Goal: Find specific page/section: Find specific page/section

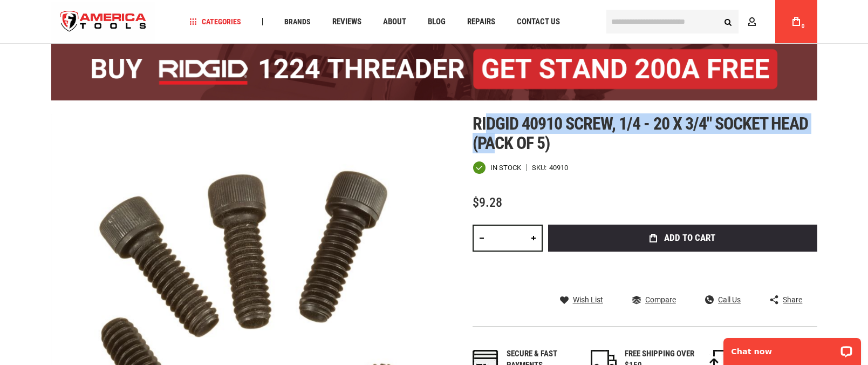
drag, startPoint x: 486, startPoint y: 123, endPoint x: 493, endPoint y: 137, distance: 15.9
click at [493, 137] on span "Ridgid 40910 screw, 1/4 - 20 x 3/4" socket head (pack of 5)" at bounding box center [641, 133] width 336 height 40
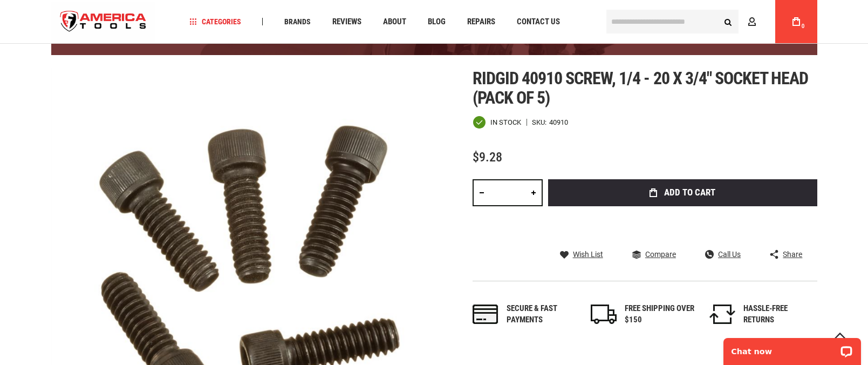
scroll to position [54, 0]
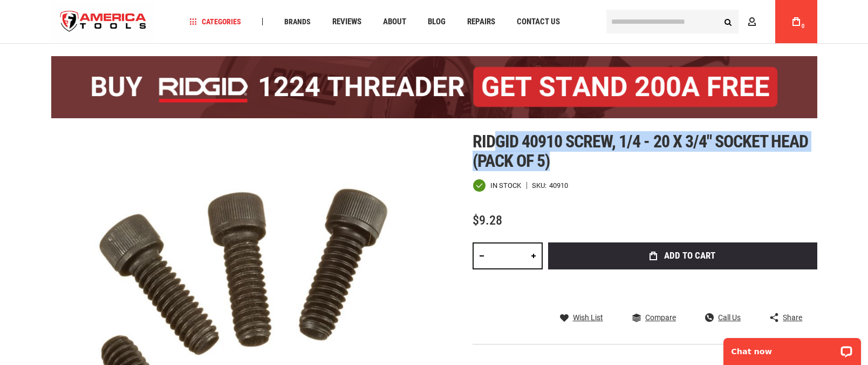
drag, startPoint x: 571, startPoint y: 169, endPoint x: 497, endPoint y: 138, distance: 81.0
click at [497, 138] on h1 "Ridgid 40910 screw, 1/4 - 20 x 3/4" socket head (pack of 5)" at bounding box center [645, 151] width 345 height 39
click at [497, 138] on span "Ridgid 40910 screw, 1/4 - 20 x 3/4" socket head (pack of 5)" at bounding box center [641, 151] width 336 height 40
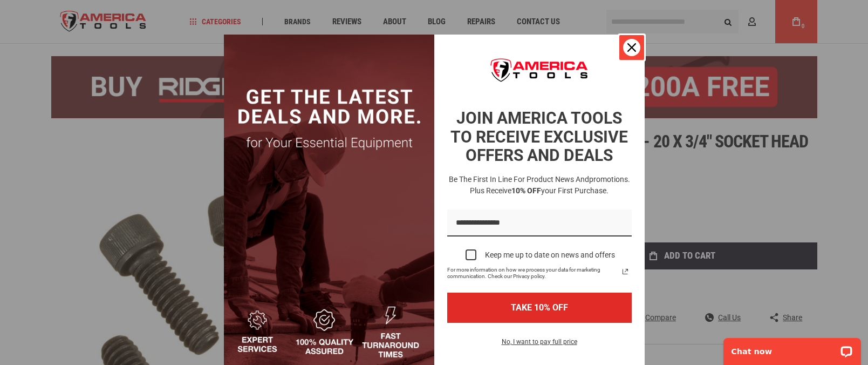
click at [627, 45] on icon "close icon" at bounding box center [631, 47] width 9 height 9
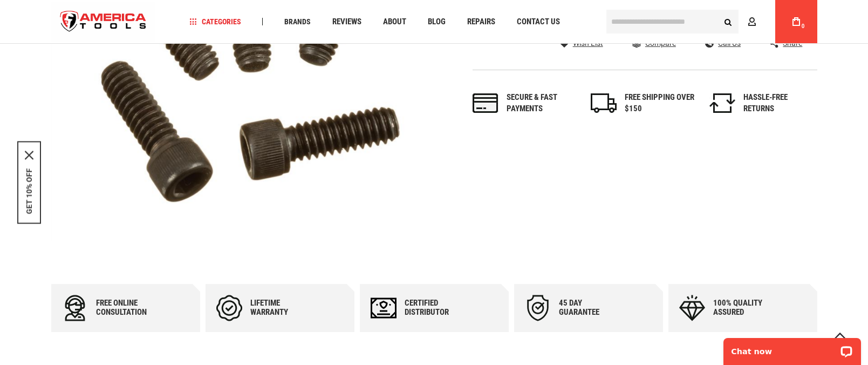
scroll to position [324, 0]
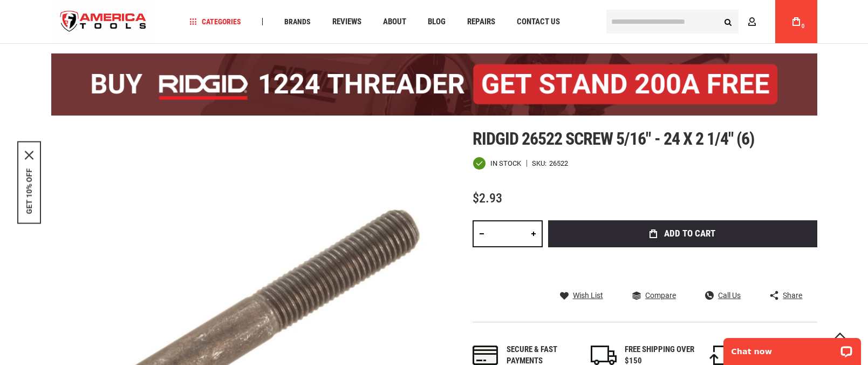
scroll to position [54, 0]
